Goal: Task Accomplishment & Management: Manage account settings

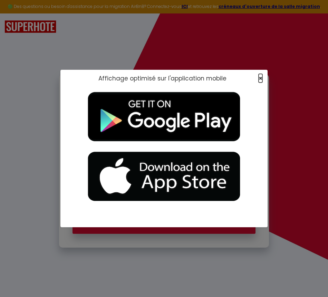
click at [261, 77] on span "×" at bounding box center [261, 78] width 4 height 9
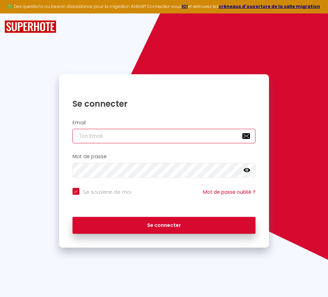
click at [133, 139] on input "email" at bounding box center [164, 136] width 183 height 15
type input "f"
checkbox input "true"
type input "fl"
checkbox input "true"
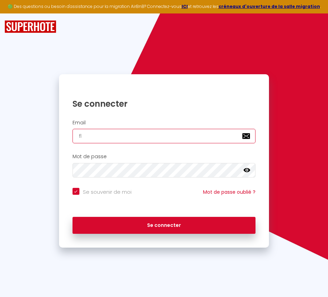
type input "fle"
checkbox input "true"
type input "fleb"
checkbox input "true"
type input "fleba"
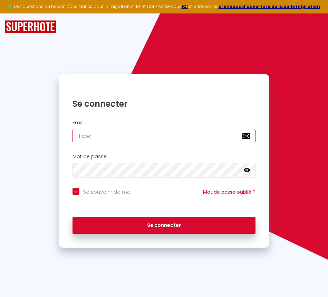
checkbox input "true"
type input "flebal"
checkbox input "true"
type input "flebalc"
checkbox input "true"
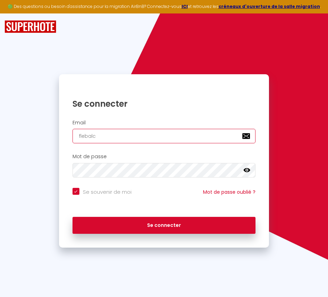
type input "flebalch"
checkbox input "true"
type input "flebalch9"
checkbox input "true"
type input "flebalch92"
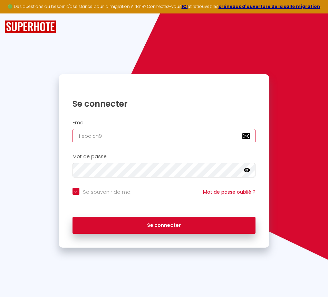
checkbox input "true"
type input "flebalch92@"
checkbox input "true"
type input "flebalch92@g"
checkbox input "true"
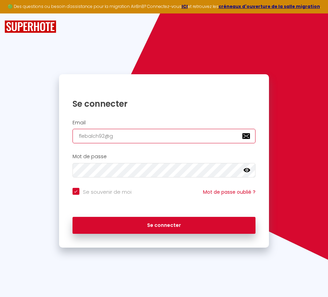
type input "flebalch92@gm"
checkbox input "true"
type input "flebalch92@gma"
checkbox input "true"
type input "flebalch92@gmai"
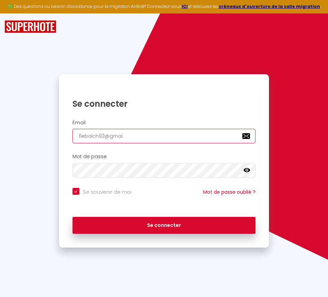
checkbox input "true"
type input "[EMAIL_ADDRESS]"
checkbox input "true"
type input "[EMAIL_ADDRESS]."
checkbox input "true"
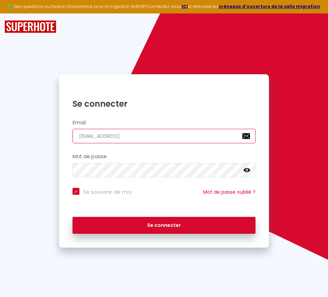
type input "flebalch92@gmail.c"
checkbox input "true"
type input "[EMAIL_ADDRESS][DOMAIN_NAME]"
checkbox input "true"
type input "[EMAIL_ADDRESS][DOMAIN_NAME]"
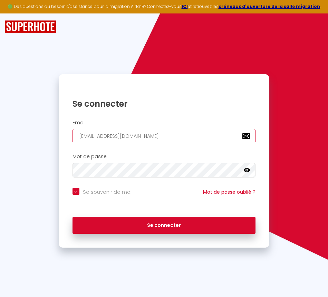
checkbox input "true"
type input "[EMAIL_ADDRESS][DOMAIN_NAME]"
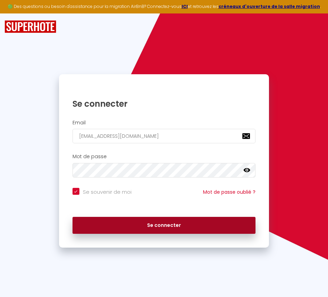
click at [131, 222] on button "Se connecter" at bounding box center [164, 225] width 183 height 17
checkbox input "true"
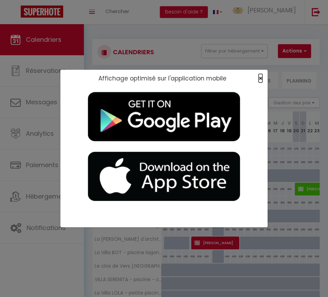
click at [260, 79] on span "×" at bounding box center [261, 78] width 4 height 9
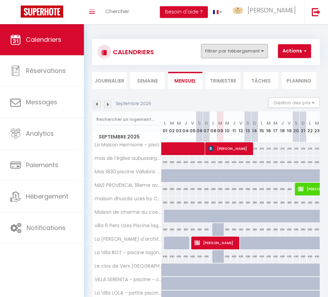
click at [232, 52] on button "Filtrer par hébergement" at bounding box center [234, 51] width 66 height 14
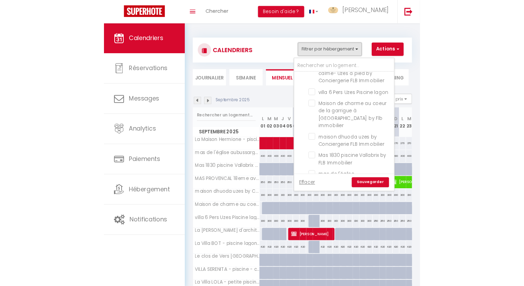
scroll to position [325, 0]
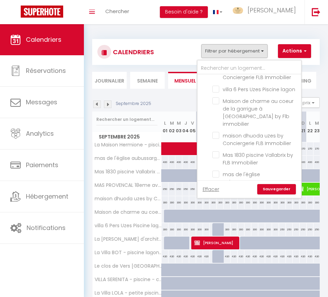
click at [217, 205] on input "MAS PROVENCAL 18eme avec piscine chauffée, climatisation, proche [GEOGRAPHIC_DA…" at bounding box center [255, 208] width 86 height 7
checkbox input "true"
checkbox input "false"
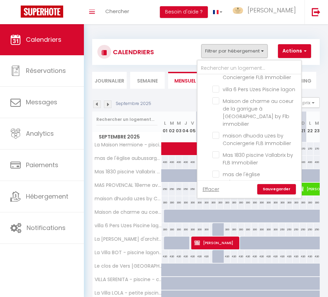
checkbox input "false"
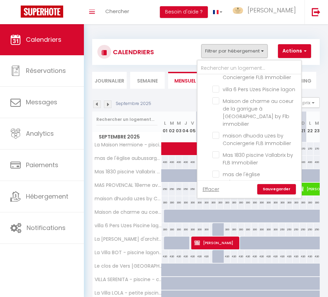
checkbox input "false"
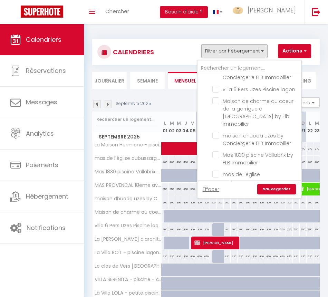
checkbox input "false"
click at [274, 190] on link "Sauvegarder" at bounding box center [276, 189] width 39 height 10
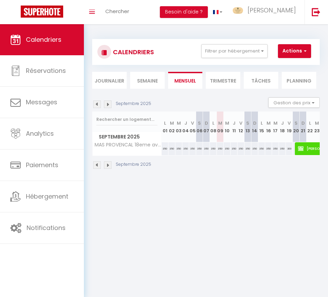
click at [96, 164] on img at bounding box center [97, 165] width 8 height 8
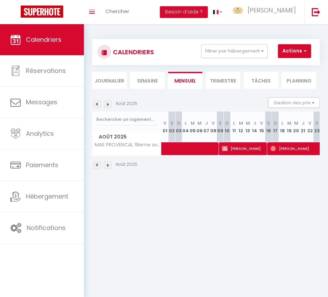
click at [96, 164] on img at bounding box center [97, 165] width 8 height 8
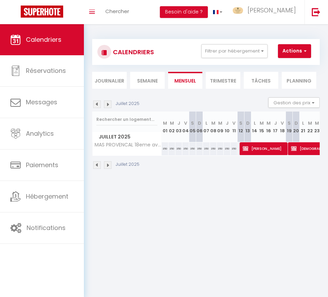
click at [96, 164] on img at bounding box center [97, 165] width 8 height 8
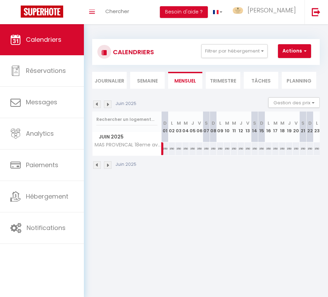
click at [99, 166] on img at bounding box center [97, 165] width 8 height 8
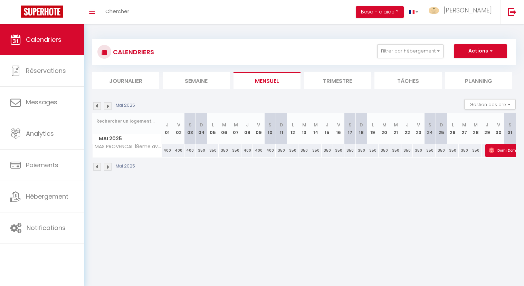
click at [107, 107] on img at bounding box center [108, 106] width 8 height 8
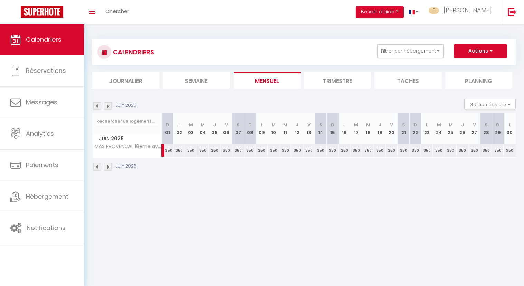
click at [107, 107] on img at bounding box center [108, 106] width 8 height 8
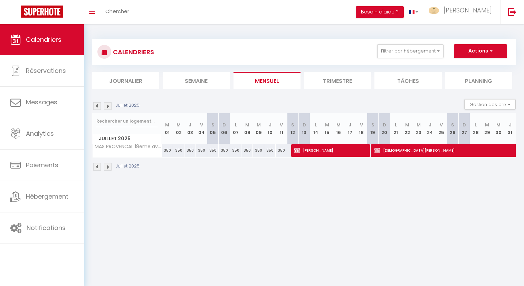
click at [107, 107] on img at bounding box center [108, 106] width 8 height 8
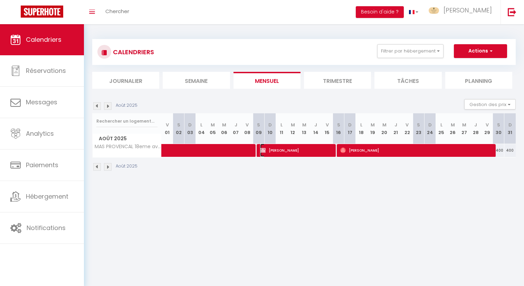
click at [298, 150] on span "[PERSON_NAME]" at bounding box center [296, 150] width 72 height 13
select select "OK"
select select "0"
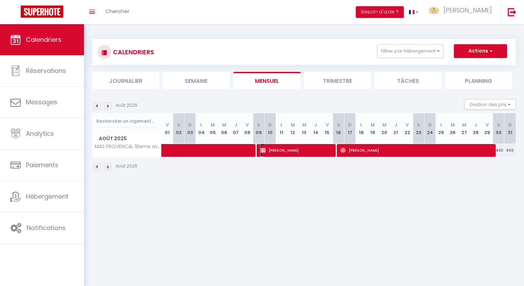
select select "1"
select select
click at [0, 0] on div at bounding box center [0, 0] width 0 height 0
select select
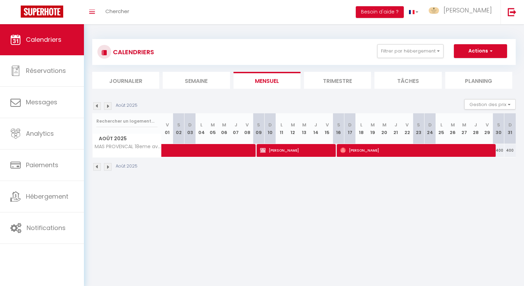
select select
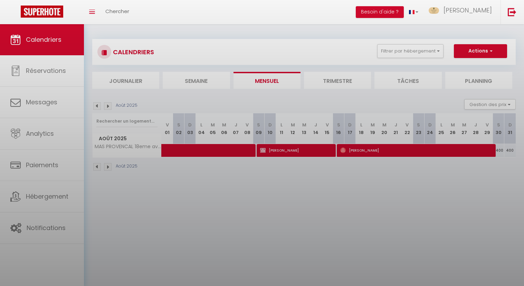
select select "23735"
select select "37723"
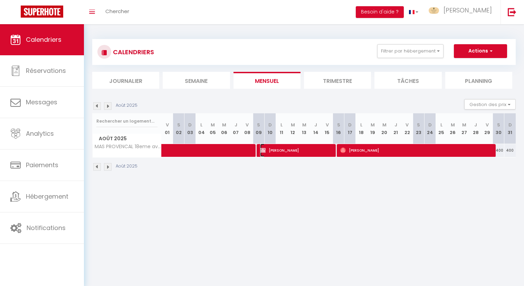
click at [298, 150] on span "[PERSON_NAME]" at bounding box center [296, 150] width 72 height 13
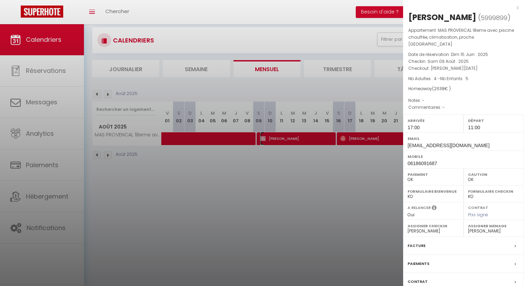
scroll to position [0, 0]
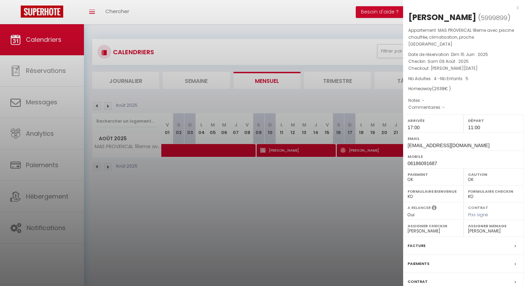
click at [307, 177] on div at bounding box center [262, 143] width 524 height 286
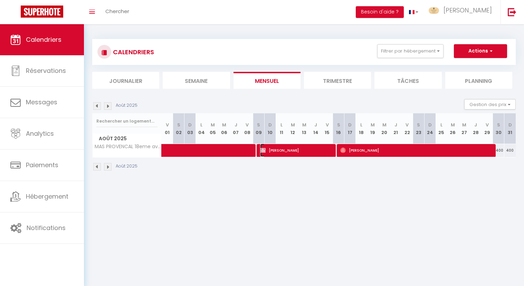
click at [324, 151] on span "[PERSON_NAME]" at bounding box center [296, 150] width 72 height 13
click at [0, 0] on div at bounding box center [0, 0] width 0 height 0
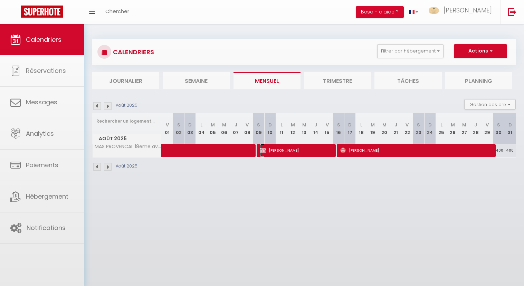
click at [324, 151] on span "[PERSON_NAME]" at bounding box center [296, 150] width 72 height 13
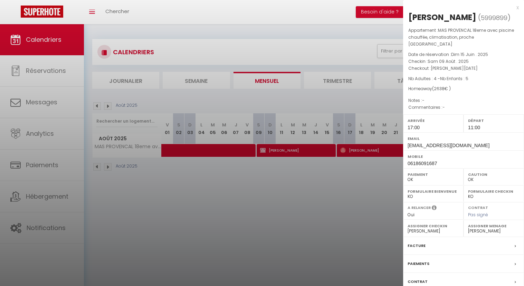
click at [290, 146] on div at bounding box center [262, 143] width 524 height 286
